Goal: Navigation & Orientation: Find specific page/section

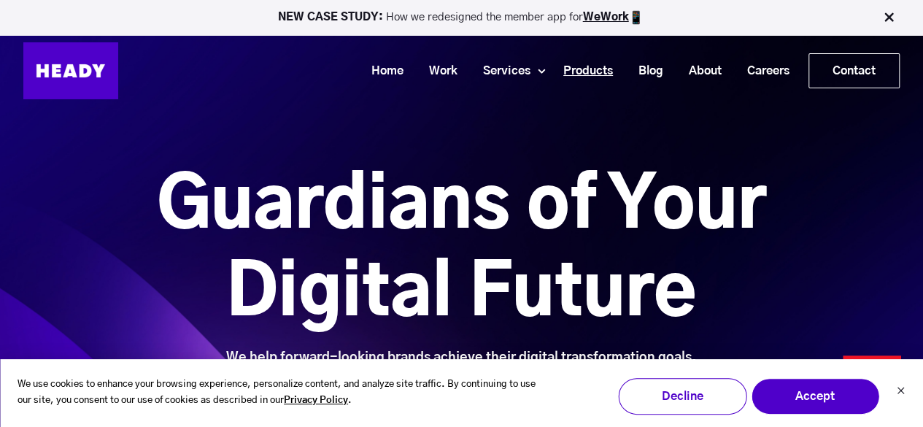
click at [593, 74] on link "Products" at bounding box center [582, 71] width 75 height 27
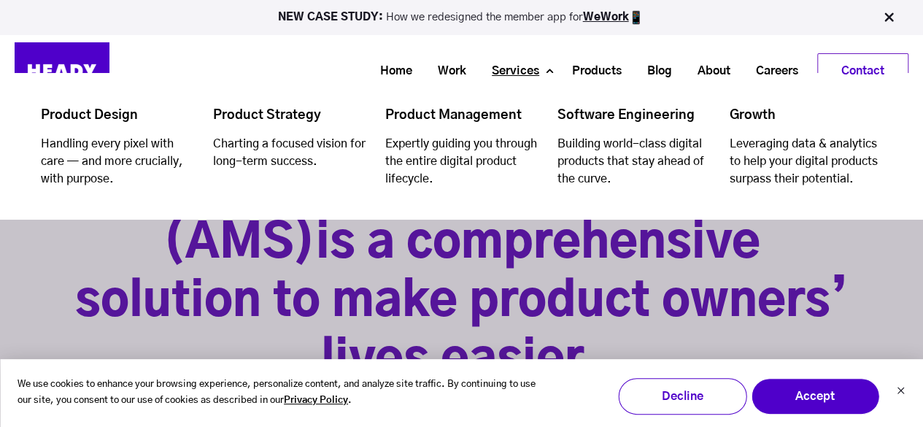
click at [512, 73] on link "Services" at bounding box center [510, 71] width 73 height 27
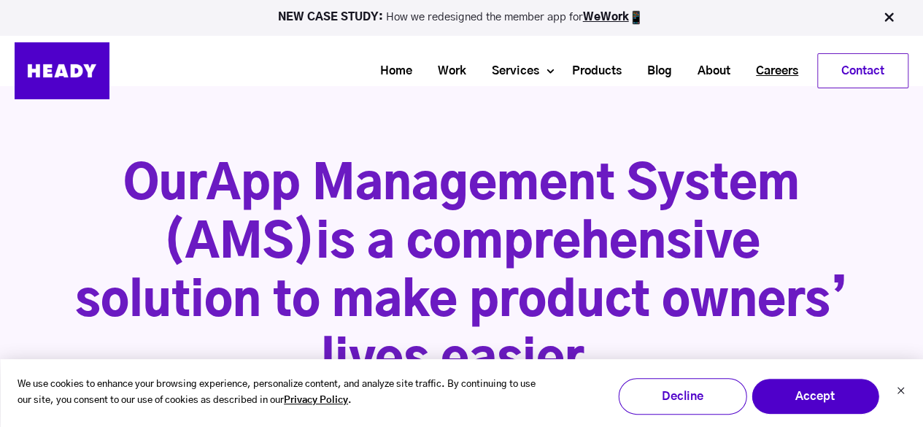
click at [773, 66] on link "Careers" at bounding box center [772, 71] width 68 height 27
